Goal: Task Accomplishment & Management: Use online tool/utility

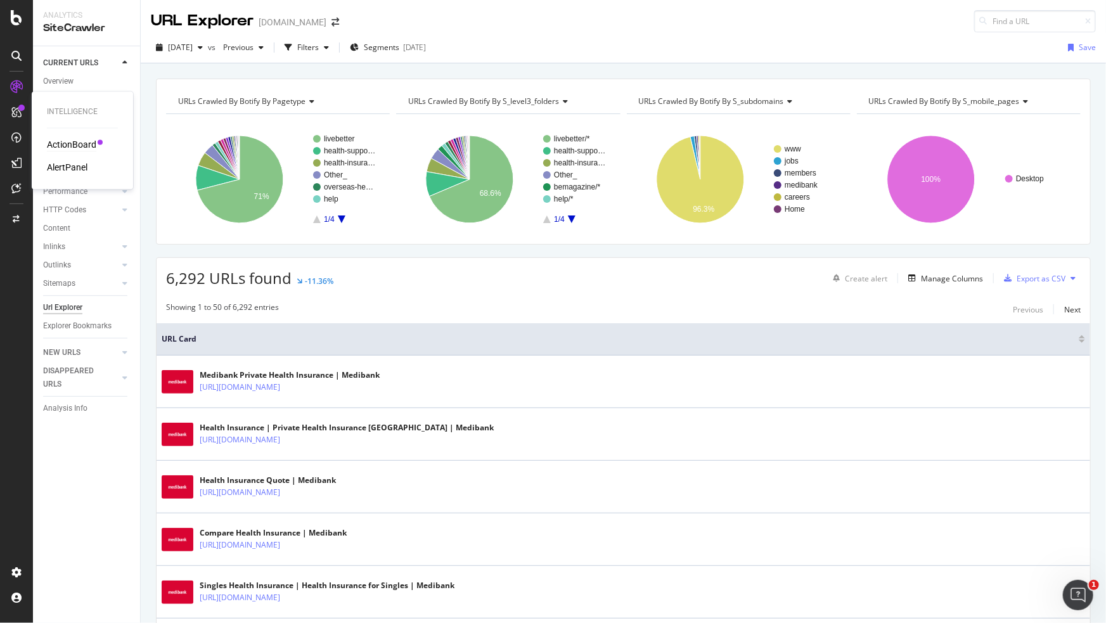
click at [86, 143] on div "ActionBoard" at bounding box center [71, 145] width 49 height 13
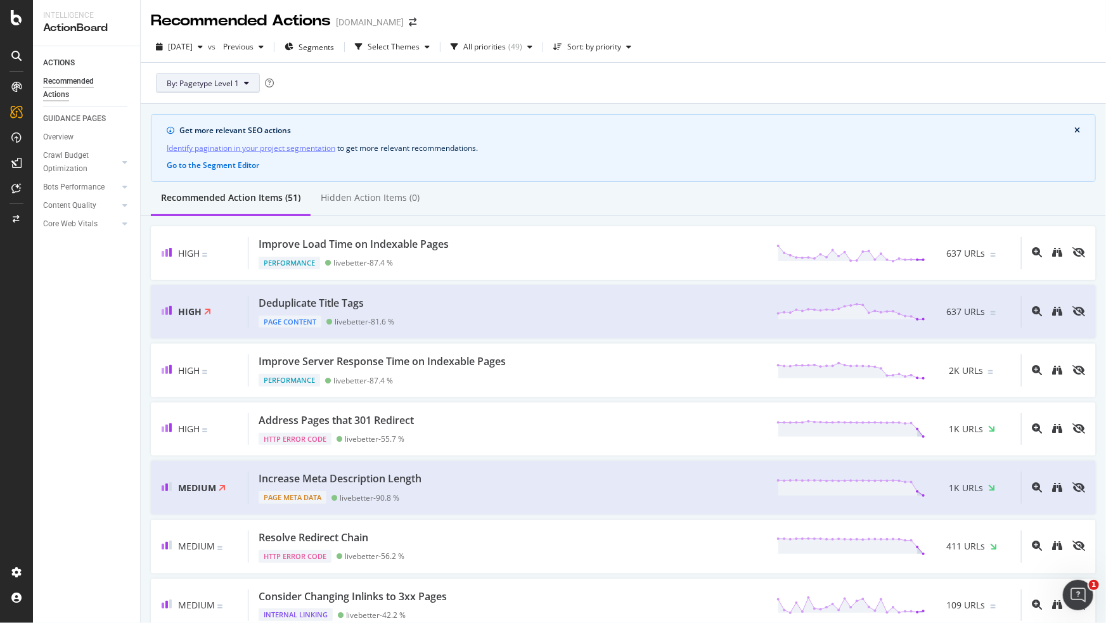
click at [244, 85] on icon at bounding box center [246, 83] width 5 height 8
click at [418, 89] on div "By: Pagetype Level 1" at bounding box center [623, 83] width 945 height 41
click at [226, 161] on button "Go to the Segment Editor" at bounding box center [213, 165] width 93 height 11
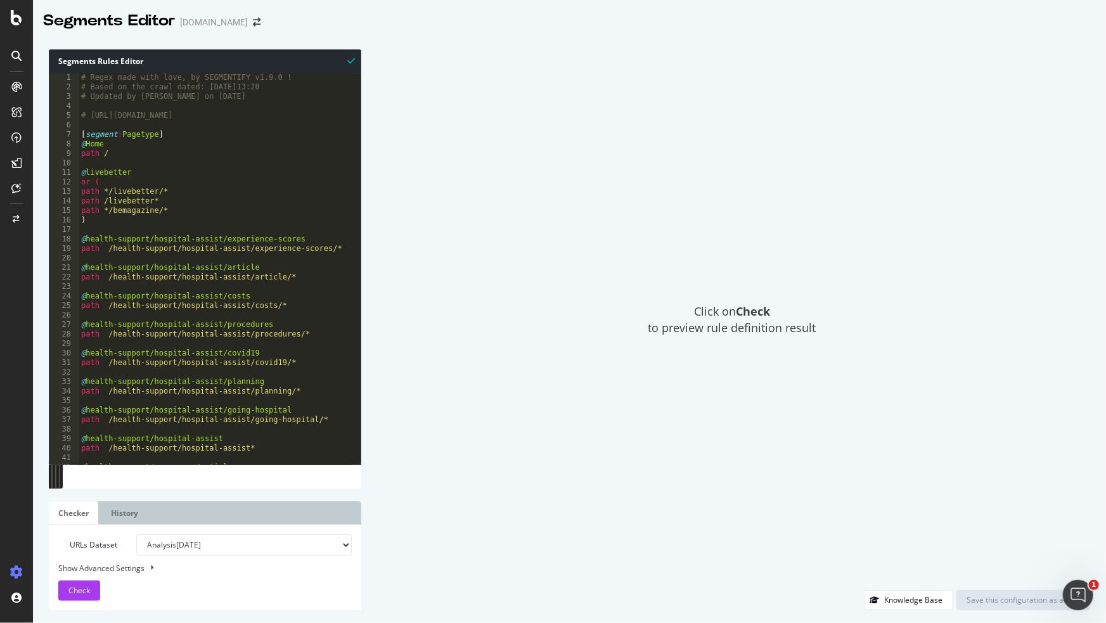
click at [124, 565] on div "Show Advanced Settings" at bounding box center [195, 568] width 293 height 12
select select "5000"
select select "100"
